Goal: Task Accomplishment & Management: Use online tool/utility

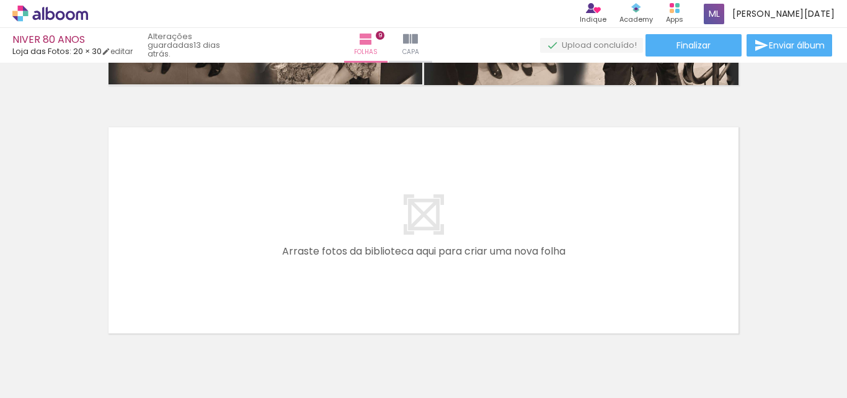
scroll to position [2272, 0]
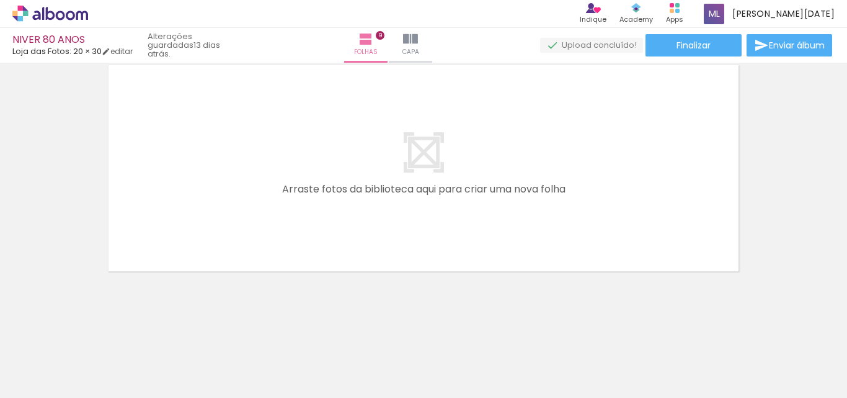
click at [38, 379] on span "Adicionar Fotos" at bounding box center [43, 381] width 37 height 14
click at [0, 0] on input "file" at bounding box center [0, 0] width 0 height 0
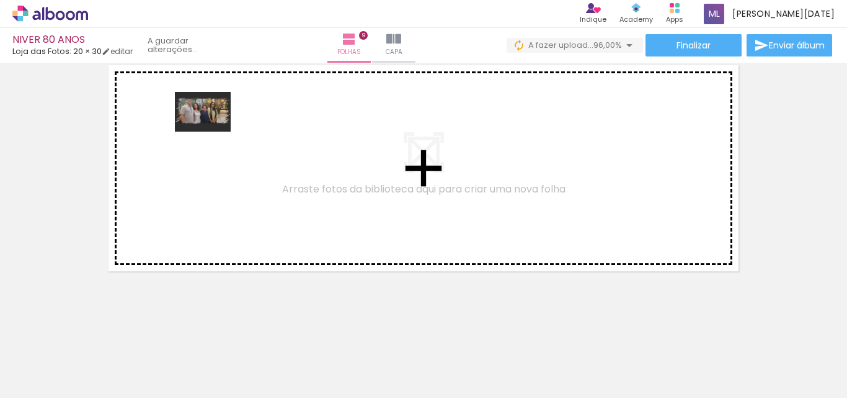
drag, startPoint x: 380, startPoint y: 360, endPoint x: 212, endPoint y: 129, distance: 286.0
click at [212, 129] on quentale-workspace at bounding box center [423, 199] width 847 height 398
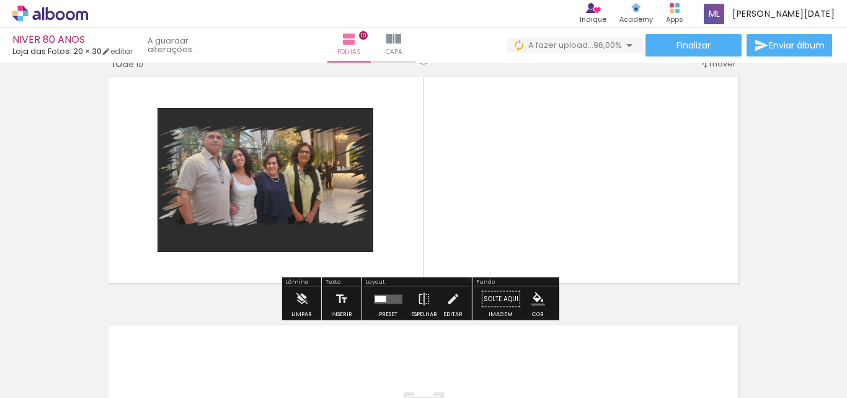
scroll to position [2249, 0]
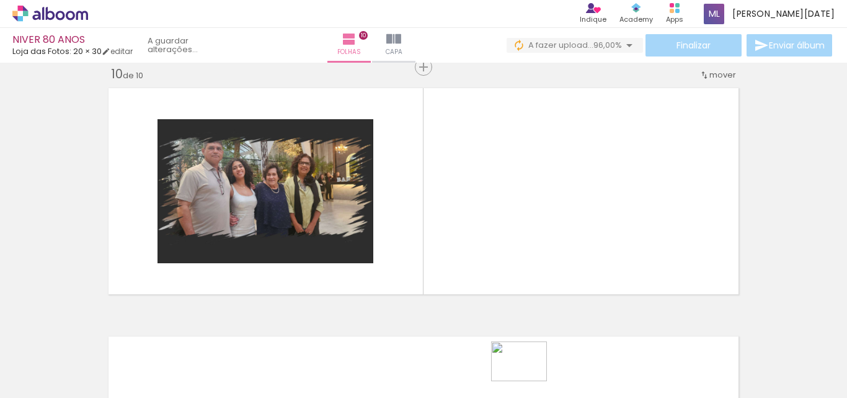
drag, startPoint x: 447, startPoint y: 357, endPoint x: 529, endPoint y: 378, distance: 84.7
click at [0, 0] on slot at bounding box center [0, 0] width 0 height 0
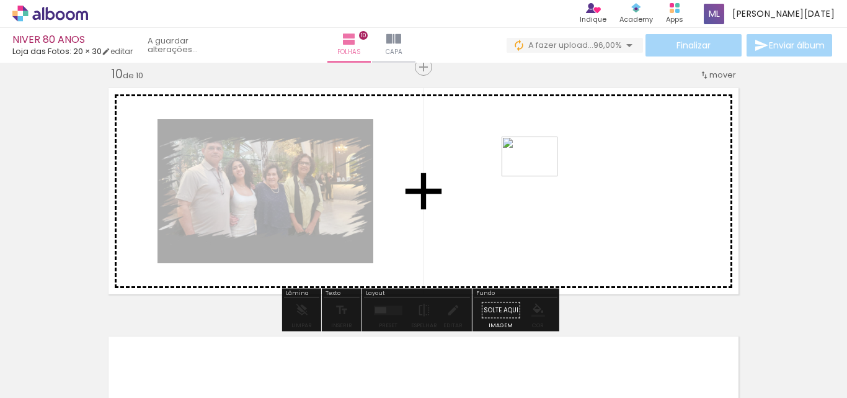
drag, startPoint x: 594, startPoint y: 361, endPoint x: 539, endPoint y: 174, distance: 195.1
click at [539, 174] on quentale-workspace at bounding box center [423, 199] width 847 height 398
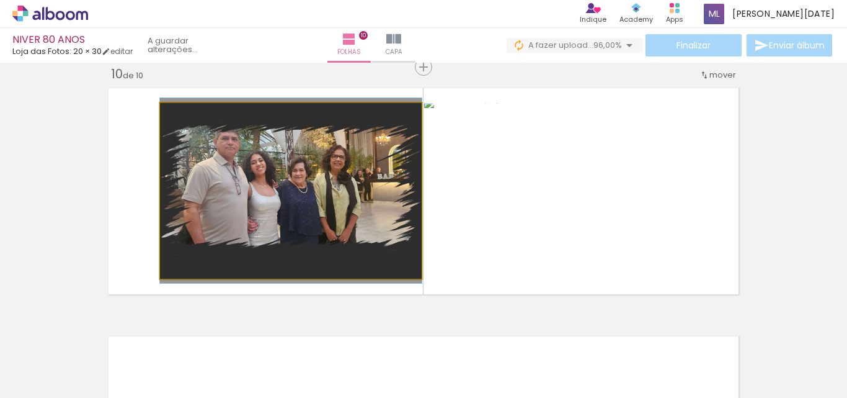
click at [332, 184] on quentale-photo at bounding box center [291, 191] width 262 height 176
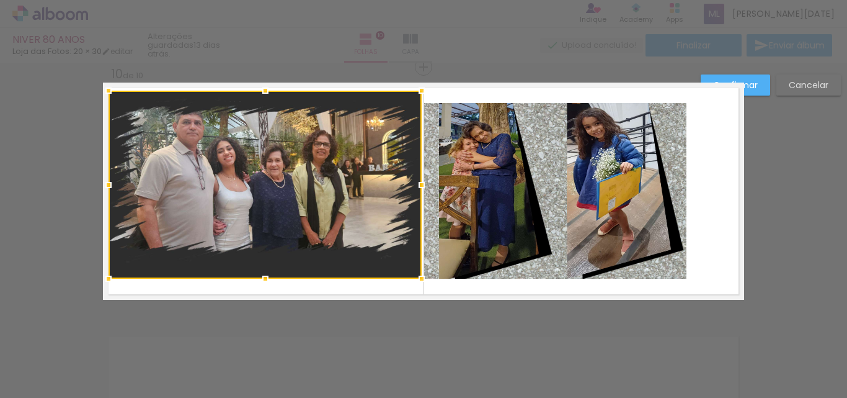
drag, startPoint x: 159, startPoint y: 105, endPoint x: 107, endPoint y: 92, distance: 53.0
click at [107, 92] on div at bounding box center [108, 90] width 25 height 25
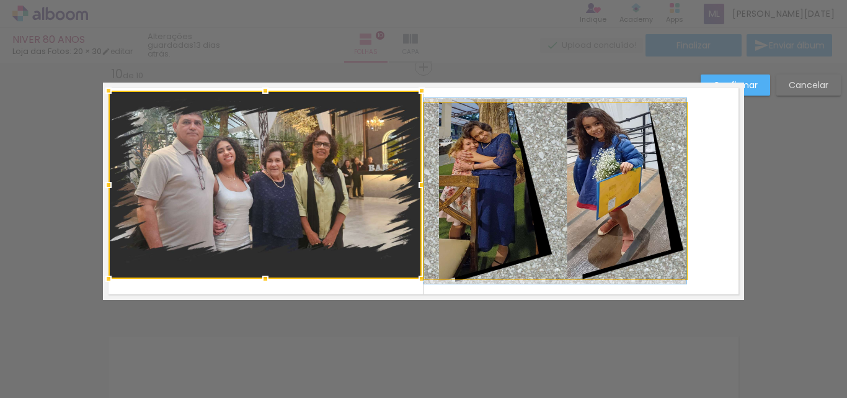
click at [563, 214] on quentale-photo at bounding box center [555, 191] width 262 height 176
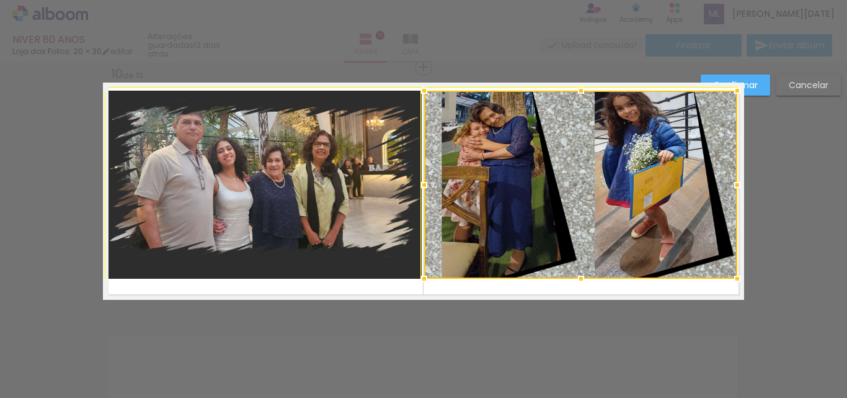
drag, startPoint x: 682, startPoint y: 105, endPoint x: 723, endPoint y: 99, distance: 41.3
click at [725, 99] on div at bounding box center [737, 90] width 25 height 25
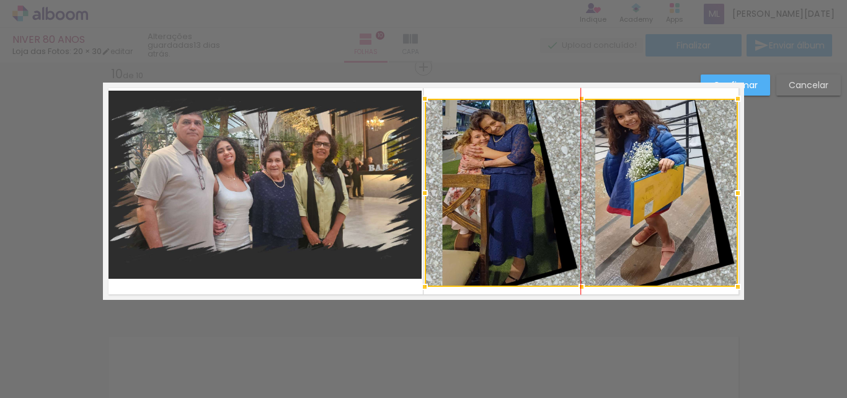
drag, startPoint x: 650, startPoint y: 135, endPoint x: 650, endPoint y: 143, distance: 8.1
click at [650, 143] on div at bounding box center [581, 193] width 313 height 188
click at [651, 140] on div at bounding box center [581, 193] width 313 height 188
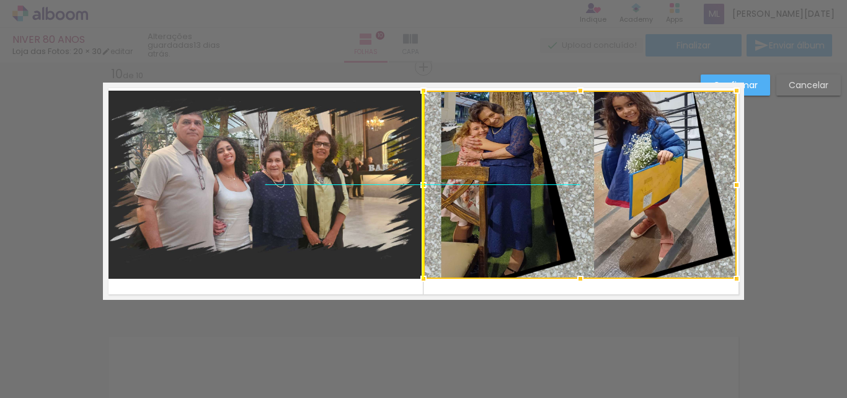
drag, startPoint x: 652, startPoint y: 139, endPoint x: 656, endPoint y: 125, distance: 14.7
click at [656, 125] on div at bounding box center [580, 185] width 313 height 188
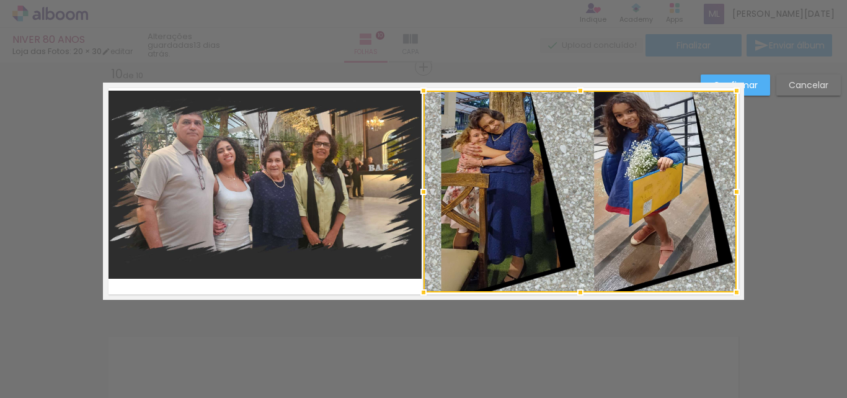
drag, startPoint x: 576, startPoint y: 279, endPoint x: 576, endPoint y: 312, distance: 33.5
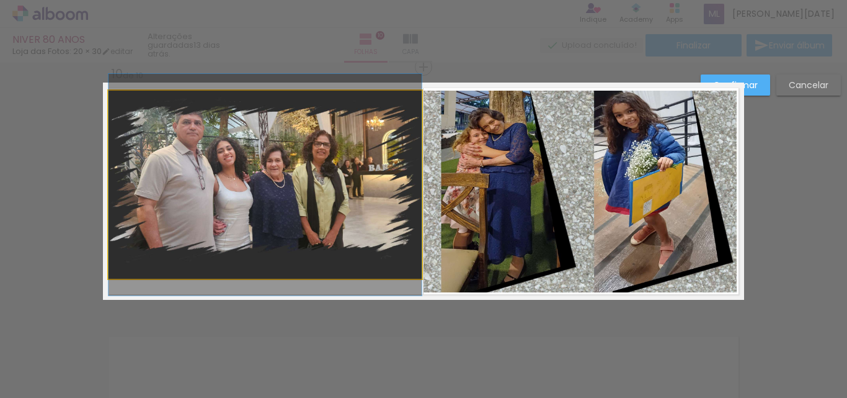
click at [256, 249] on quentale-photo at bounding box center [265, 185] width 313 height 188
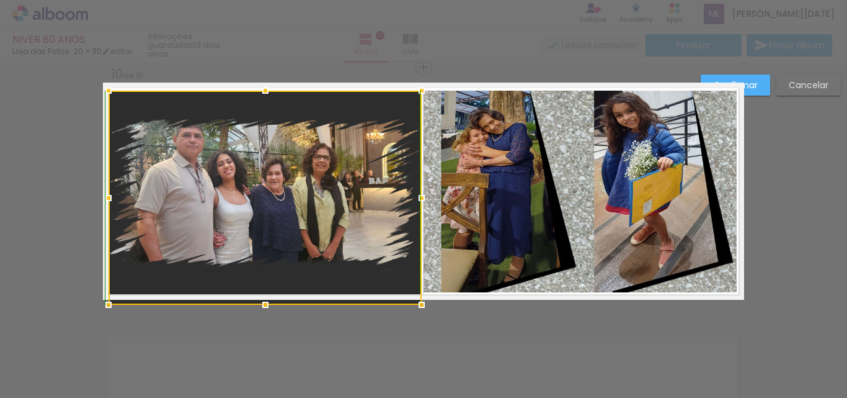
drag, startPoint x: 260, startPoint y: 280, endPoint x: 259, endPoint y: 290, distance: 10.6
click at [259, 290] on div at bounding box center [265, 198] width 313 height 214
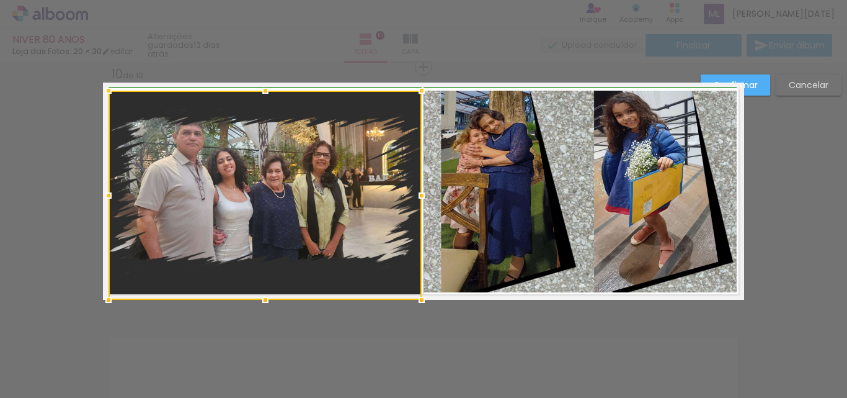
drag, startPoint x: 107, startPoint y: 199, endPoint x: 101, endPoint y: 197, distance: 6.5
click at [102, 197] on div at bounding box center [108, 195] width 25 height 25
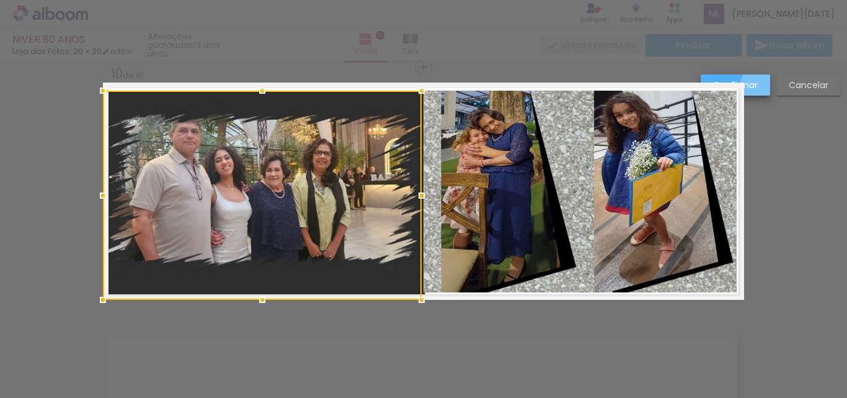
click at [766, 86] on paper-button "Confirmar" at bounding box center [735, 84] width 69 height 21
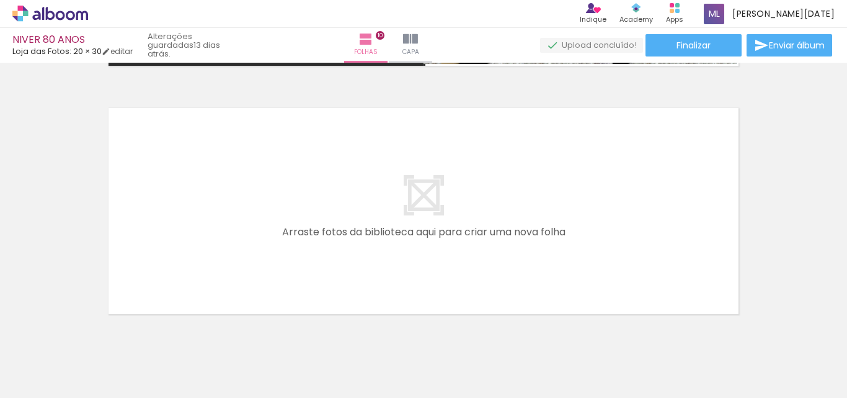
scroll to position [2498, 0]
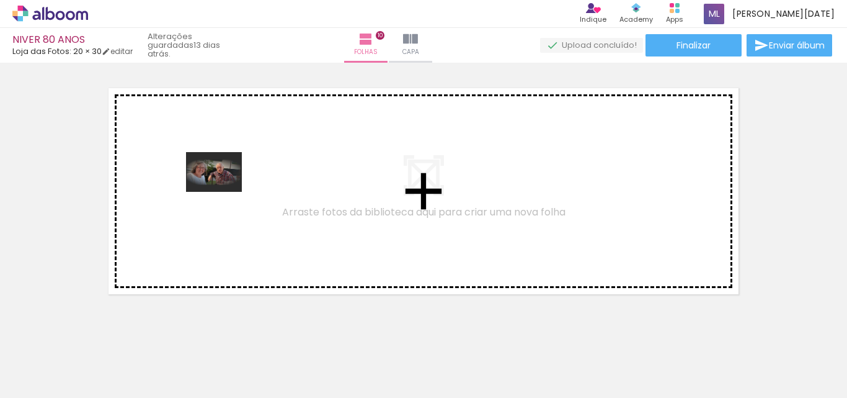
drag, startPoint x: 450, startPoint y: 362, endPoint x: 223, endPoint y: 189, distance: 285.5
click at [223, 189] on quentale-workspace at bounding box center [423, 199] width 847 height 398
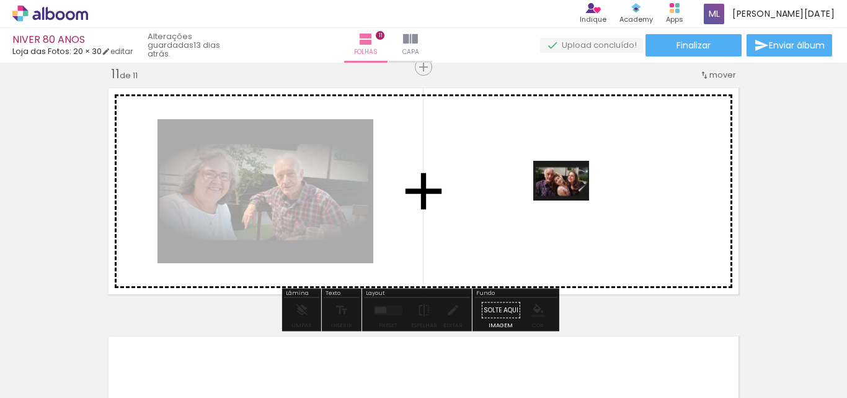
drag, startPoint x: 732, startPoint y: 362, endPoint x: 571, endPoint y: 198, distance: 229.9
click at [571, 198] on quentale-workspace at bounding box center [423, 199] width 847 height 398
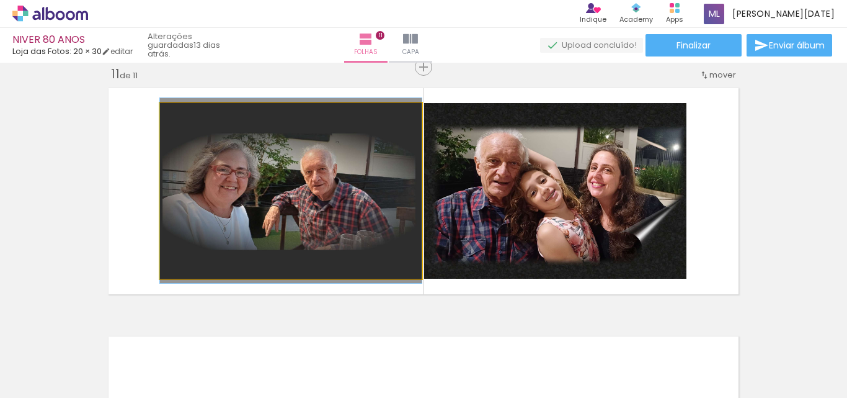
click at [247, 184] on quentale-photo at bounding box center [291, 191] width 262 height 176
click at [223, 168] on quentale-photo at bounding box center [291, 191] width 262 height 176
click at [223, 167] on quentale-photo at bounding box center [291, 191] width 262 height 176
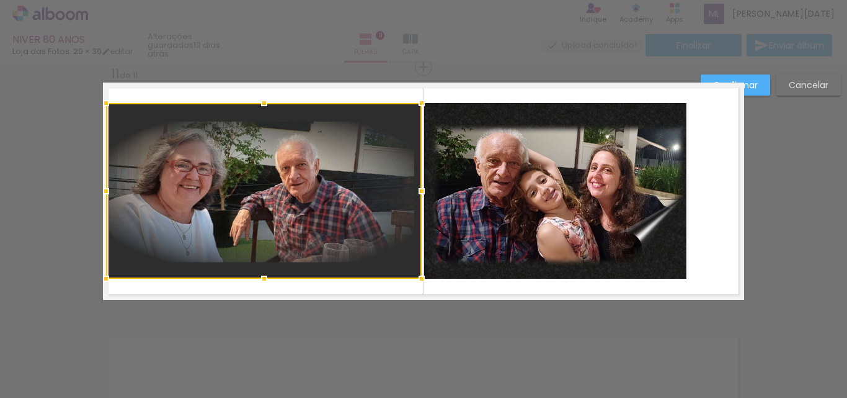
drag, startPoint x: 156, startPoint y: 190, endPoint x: 100, endPoint y: 193, distance: 56.5
click at [100, 193] on div at bounding box center [106, 191] width 25 height 25
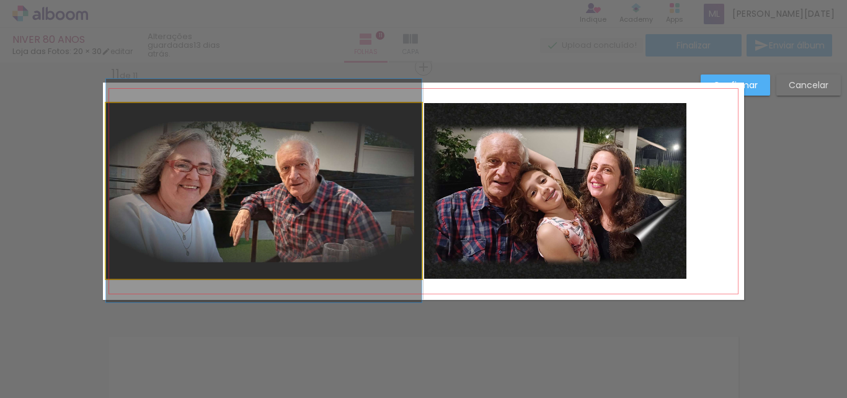
click at [272, 128] on quentale-photo at bounding box center [264, 191] width 316 height 176
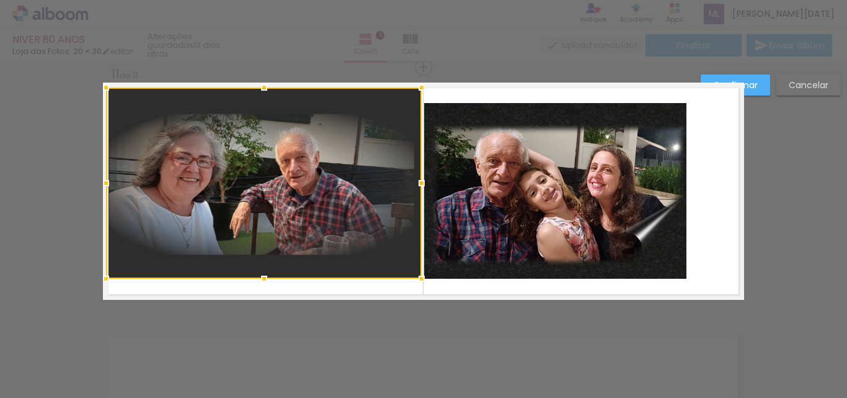
drag, startPoint x: 261, startPoint y: 105, endPoint x: 267, endPoint y: 90, distance: 16.5
click at [267, 90] on div at bounding box center [264, 87] width 25 height 25
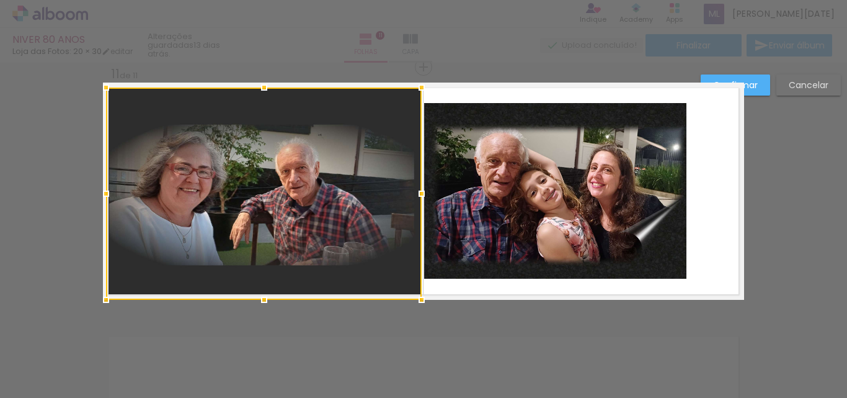
drag, startPoint x: 260, startPoint y: 279, endPoint x: 260, endPoint y: 296, distance: 17.4
click at [260, 296] on div at bounding box center [264, 299] width 25 height 25
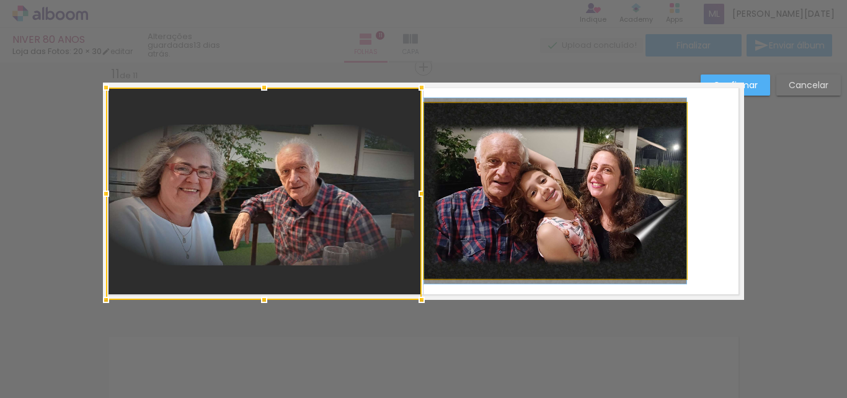
click at [561, 223] on quentale-photo at bounding box center [555, 191] width 262 height 176
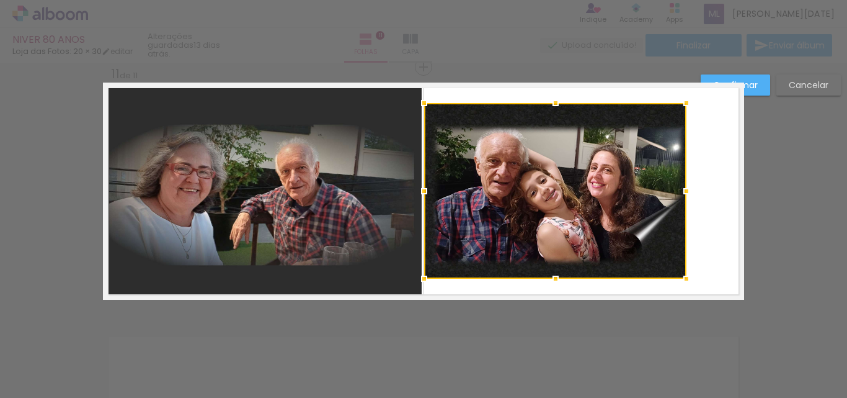
click at [561, 223] on div at bounding box center [555, 191] width 262 height 176
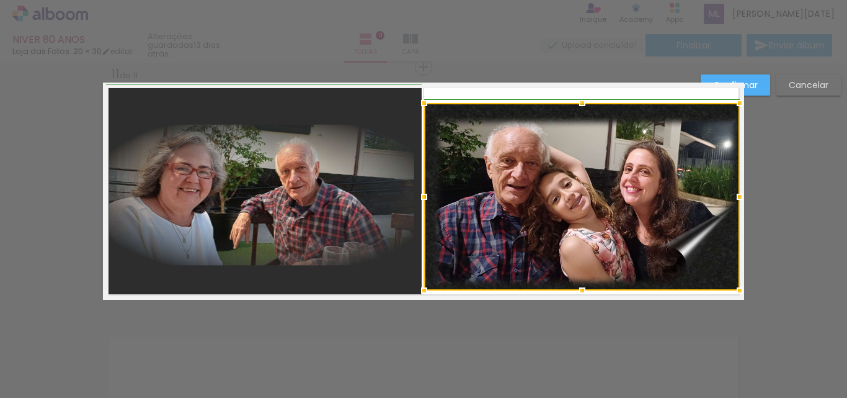
drag, startPoint x: 685, startPoint y: 282, endPoint x: 737, endPoint y: 297, distance: 54.4
click at [737, 297] on div at bounding box center [740, 290] width 25 height 25
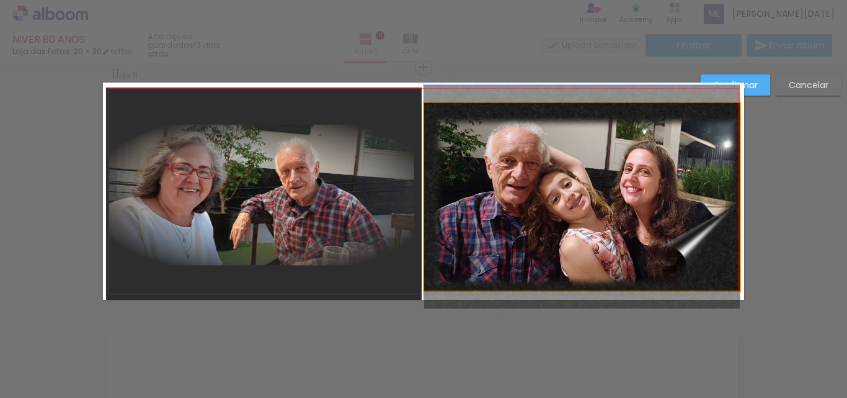
click at [566, 117] on quentale-photo at bounding box center [582, 196] width 316 height 187
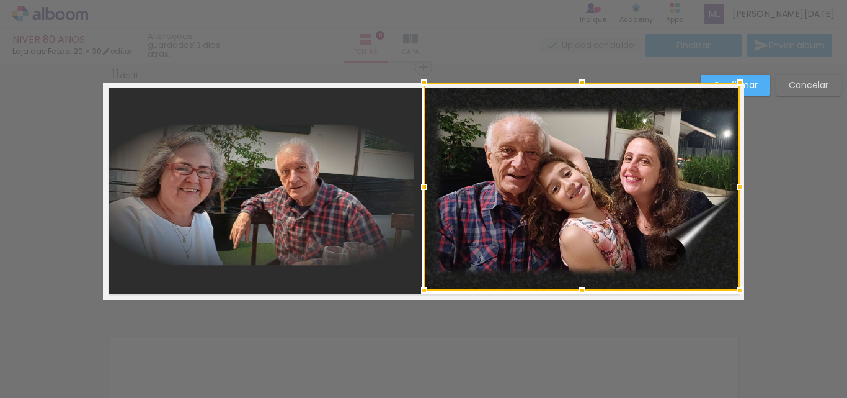
drag, startPoint x: 578, startPoint y: 103, endPoint x: 582, endPoint y: 86, distance: 17.2
click at [582, 86] on div at bounding box center [582, 82] width 25 height 25
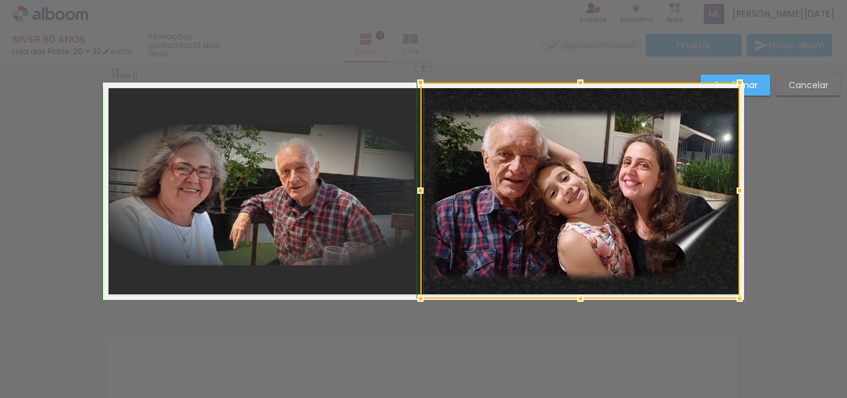
click at [418, 297] on div at bounding box center [420, 298] width 25 height 25
click at [759, 87] on paper-button "Confirmar" at bounding box center [735, 84] width 69 height 21
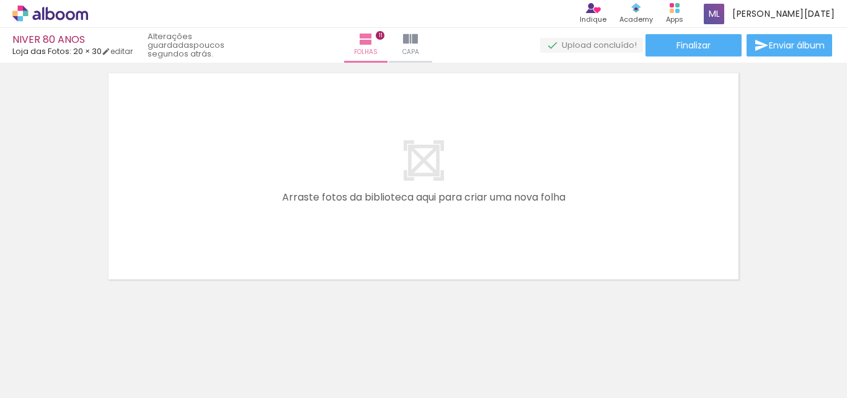
scroll to position [2769, 0]
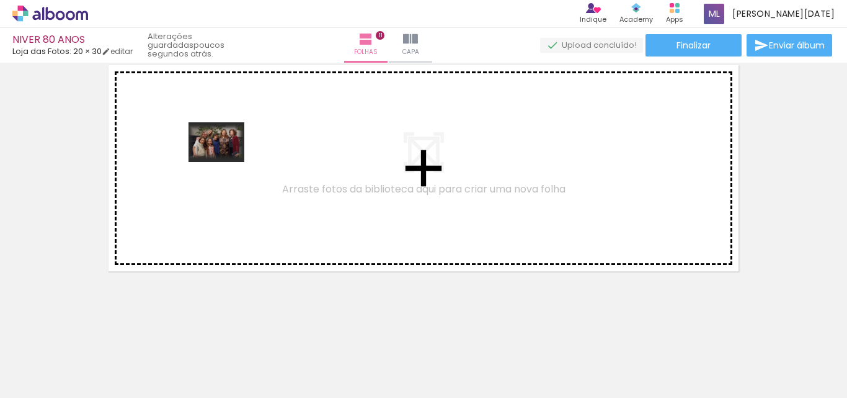
drag, startPoint x: 514, startPoint y: 356, endPoint x: 223, endPoint y: 158, distance: 352.4
click at [223, 158] on quentale-workspace at bounding box center [423, 199] width 847 height 398
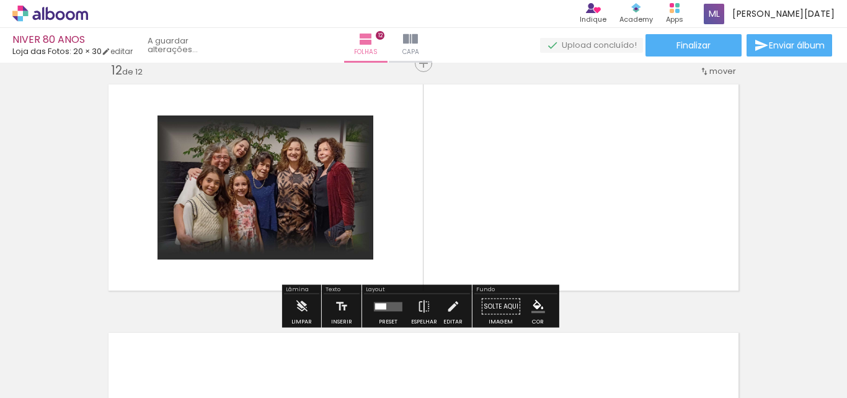
scroll to position [2746, 0]
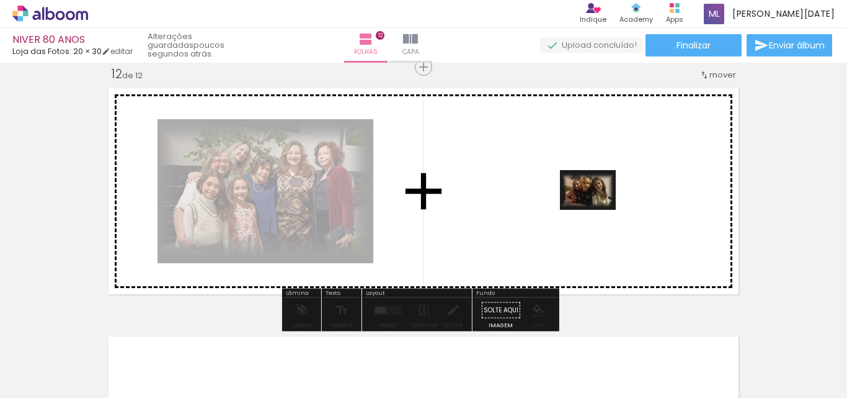
drag, startPoint x: 670, startPoint y: 370, endPoint x: 597, endPoint y: 207, distance: 178.6
click at [597, 207] on quentale-workspace at bounding box center [423, 199] width 847 height 398
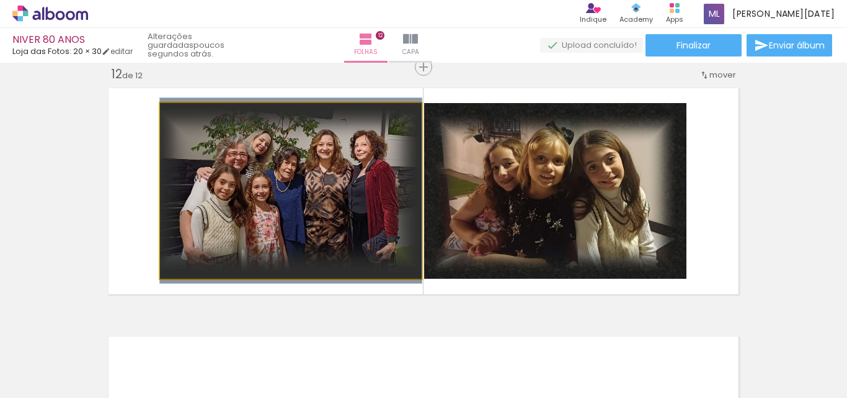
click at [267, 205] on quentale-photo at bounding box center [291, 191] width 262 height 176
click at [267, 189] on quentale-photo at bounding box center [291, 191] width 262 height 176
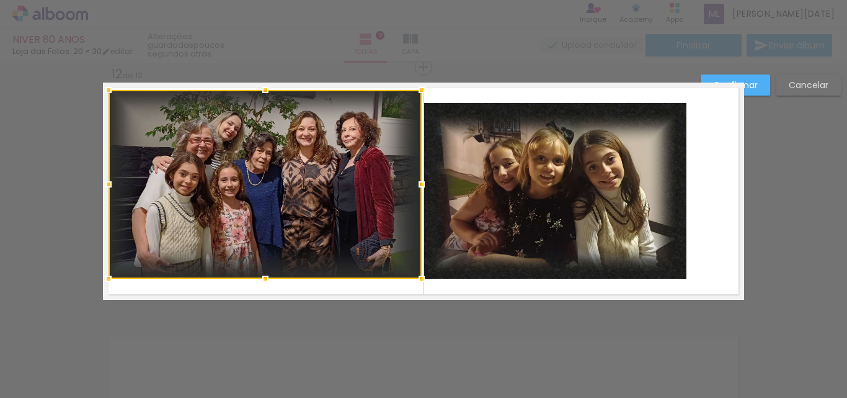
drag, startPoint x: 158, startPoint y: 104, endPoint x: 106, endPoint y: 91, distance: 53.1
click at [106, 91] on div at bounding box center [108, 90] width 25 height 25
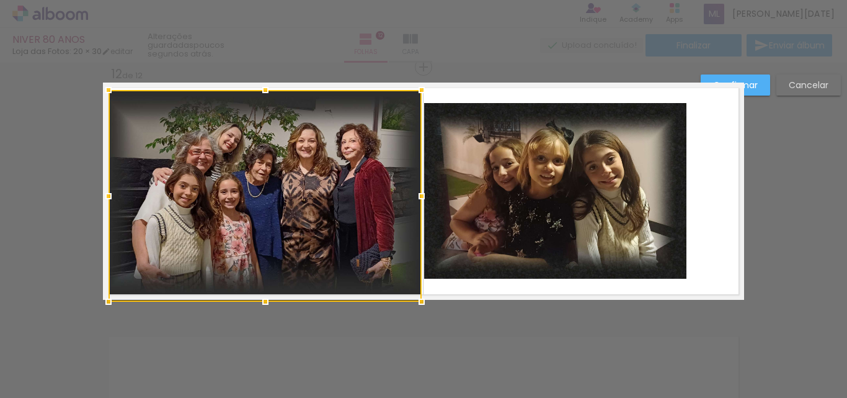
drag, startPoint x: 259, startPoint y: 277, endPoint x: 257, endPoint y: 295, distance: 18.2
click at [257, 295] on div at bounding box center [265, 301] width 25 height 25
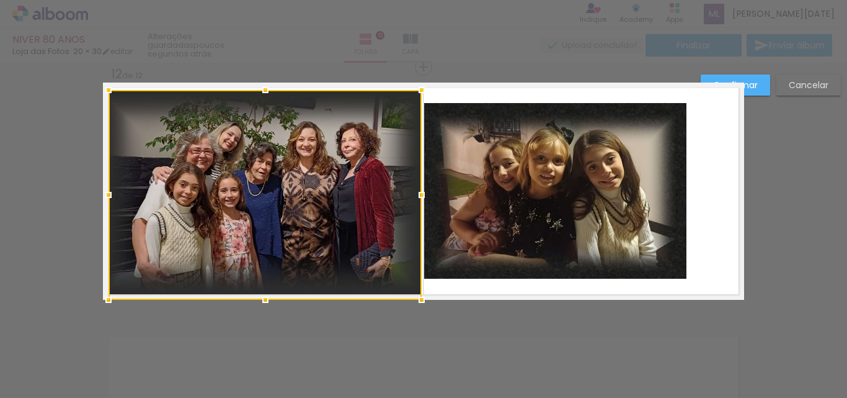
click at [554, 199] on quentale-photo at bounding box center [555, 191] width 262 height 176
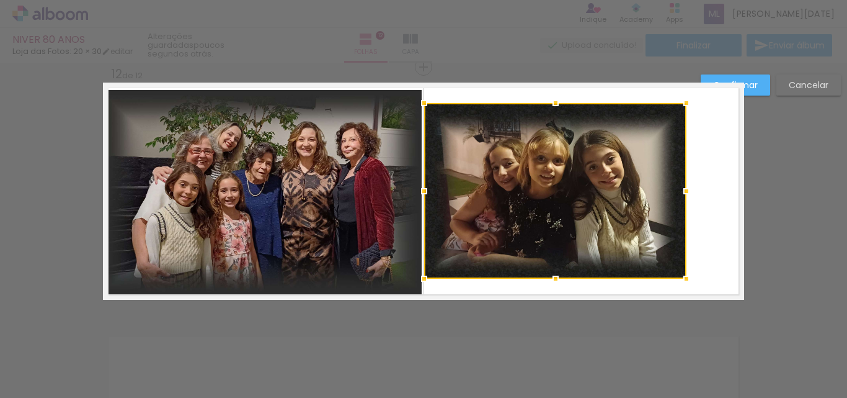
click at [554, 199] on div at bounding box center [555, 191] width 262 height 176
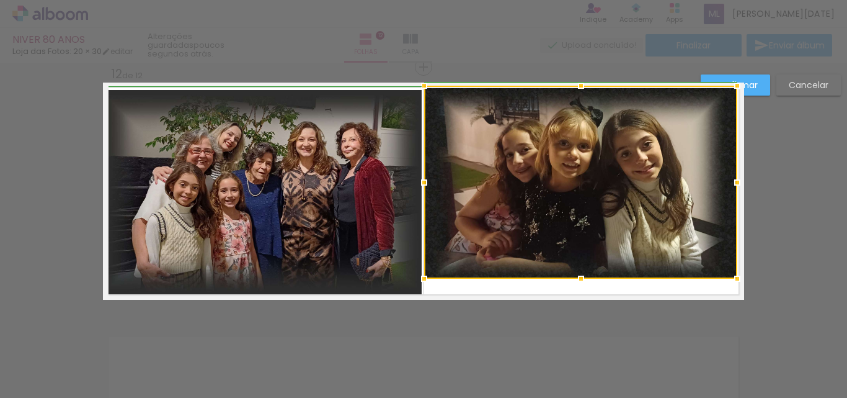
drag, startPoint x: 684, startPoint y: 105, endPoint x: 736, endPoint y: 92, distance: 53.6
click at [736, 92] on div at bounding box center [737, 85] width 25 height 25
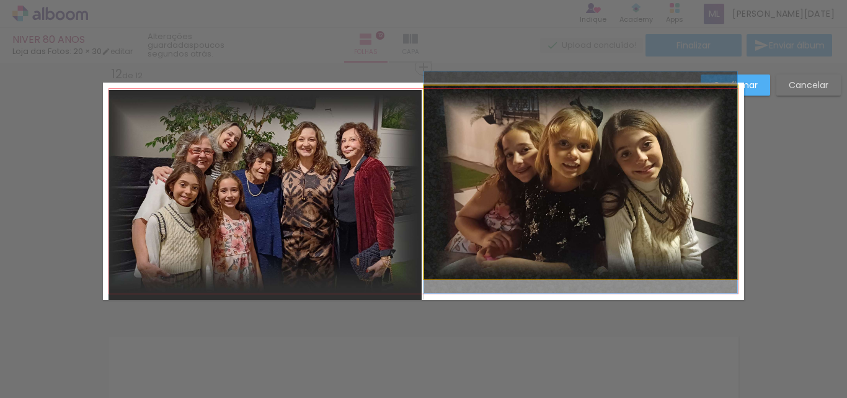
click at [586, 230] on quentale-photo at bounding box center [580, 182] width 313 height 193
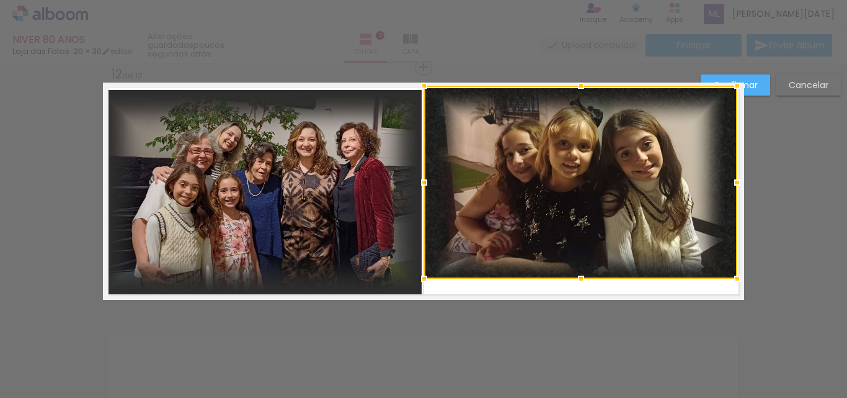
click at [586, 230] on div at bounding box center [580, 182] width 313 height 193
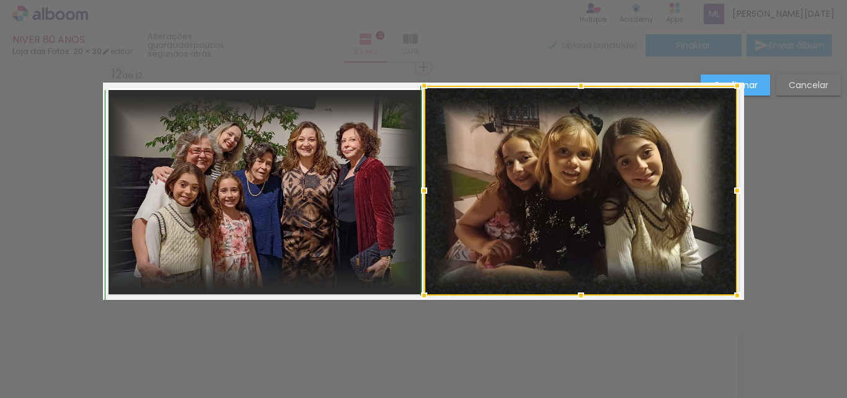
drag, startPoint x: 575, startPoint y: 277, endPoint x: 576, endPoint y: 292, distance: 15.5
click at [576, 292] on div at bounding box center [581, 295] width 25 height 25
drag, startPoint x: 421, startPoint y: 194, endPoint x: 413, endPoint y: 199, distance: 8.9
click at [413, 199] on div at bounding box center [424, 190] width 25 height 25
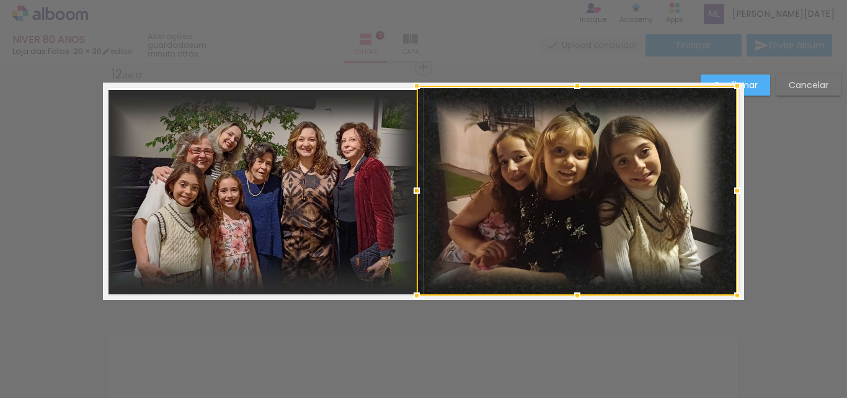
click at [762, 84] on paper-button "Confirmar" at bounding box center [735, 84] width 69 height 21
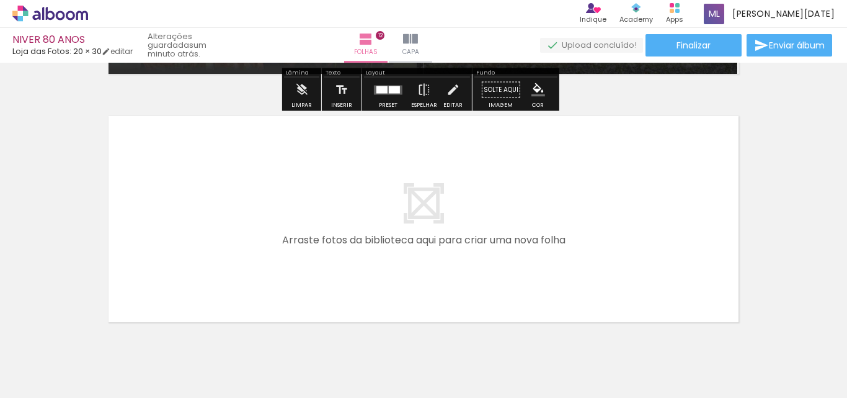
scroll to position [2994, 0]
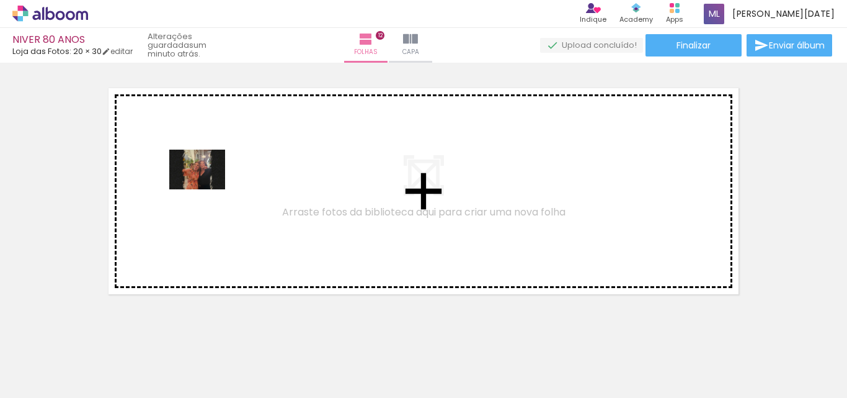
drag, startPoint x: 807, startPoint y: 362, endPoint x: 207, endPoint y: 187, distance: 625.7
click at [207, 187] on quentale-workspace at bounding box center [423, 199] width 847 height 398
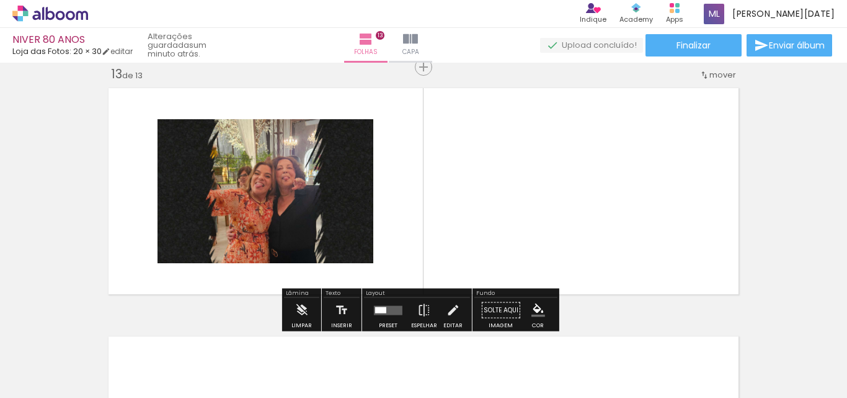
click at [265, 218] on quentale-photo at bounding box center [266, 191] width 216 height 144
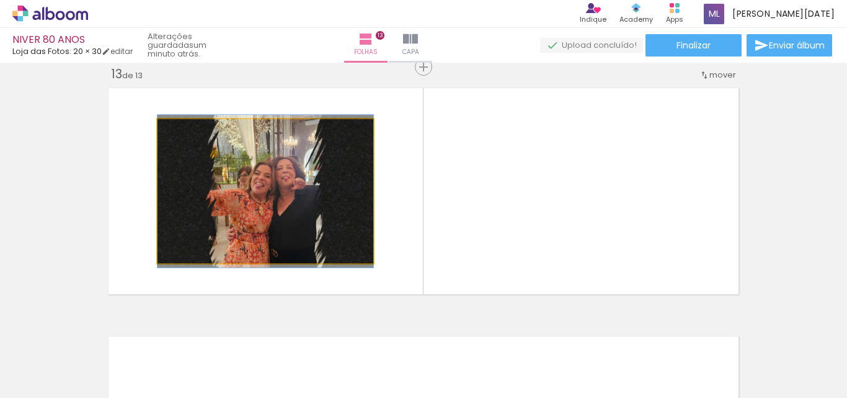
click at [266, 200] on quentale-photo at bounding box center [266, 191] width 216 height 144
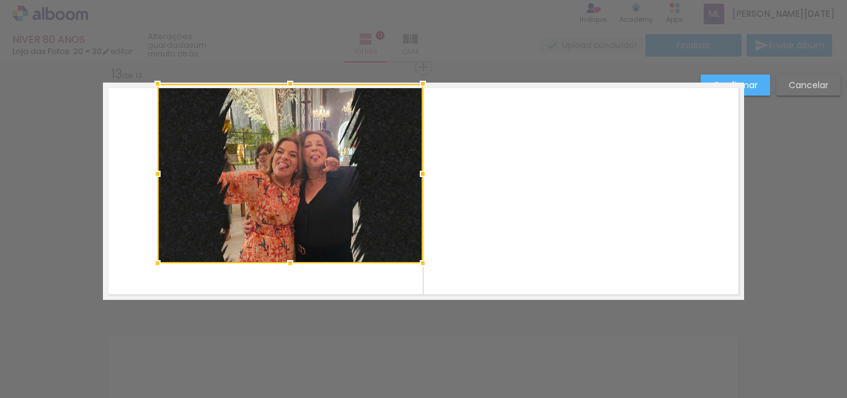
drag, startPoint x: 371, startPoint y: 118, endPoint x: 421, endPoint y: 83, distance: 60.6
click at [421, 83] on div at bounding box center [423, 83] width 25 height 25
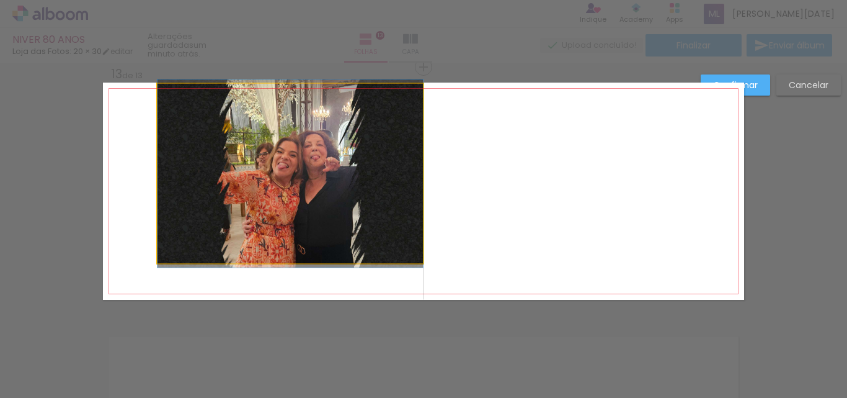
click at [189, 221] on quentale-photo at bounding box center [291, 173] width 266 height 179
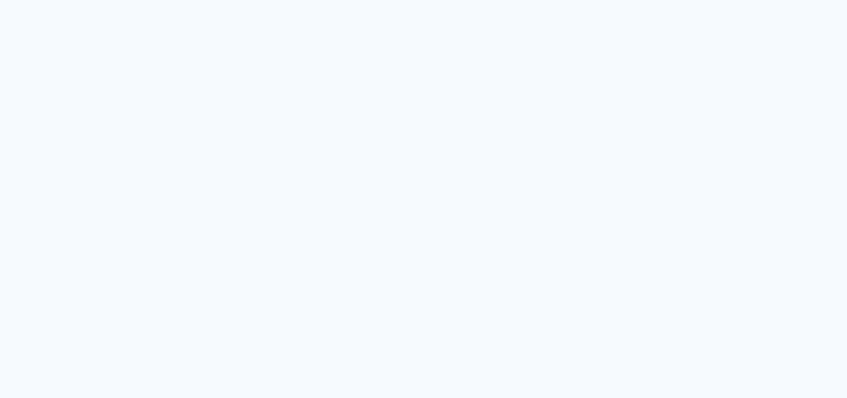
click at [248, 68] on quentale-app at bounding box center [423, 199] width 847 height 398
